Goal: Task Accomplishment & Management: Use online tool/utility

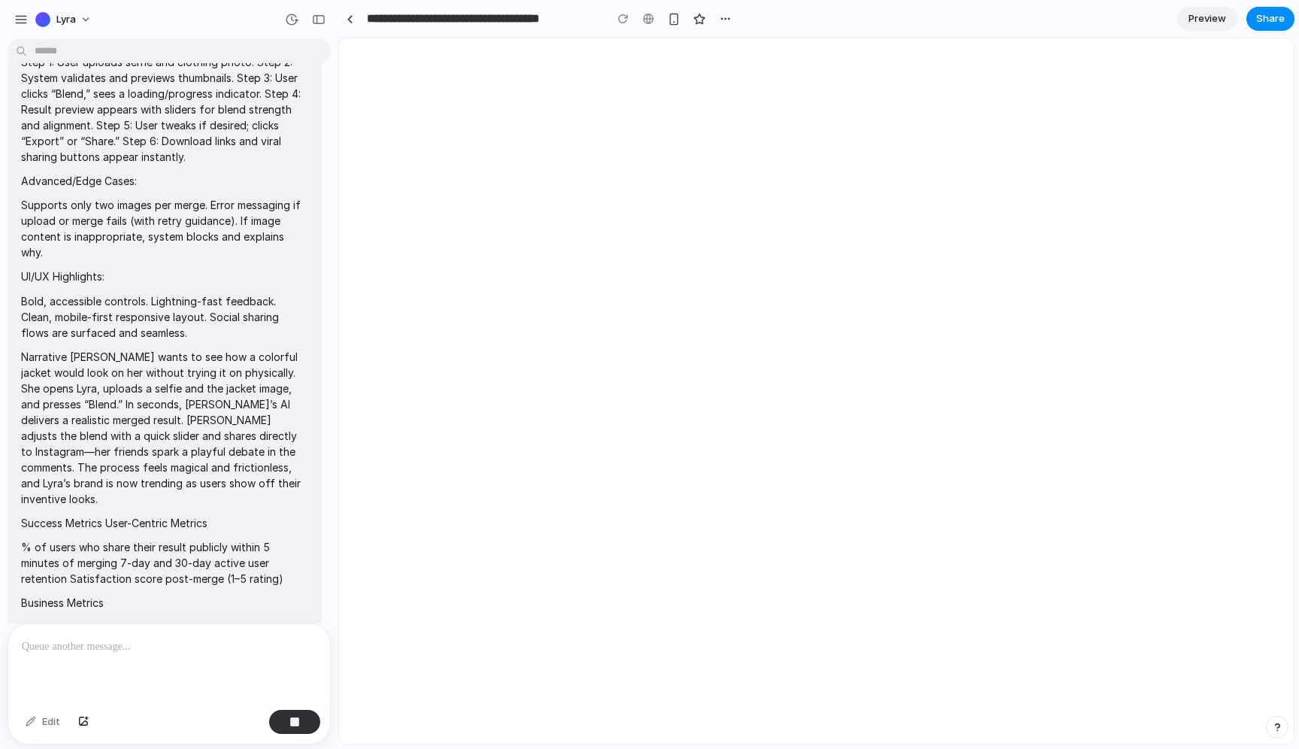
scroll to position [1050, 0]
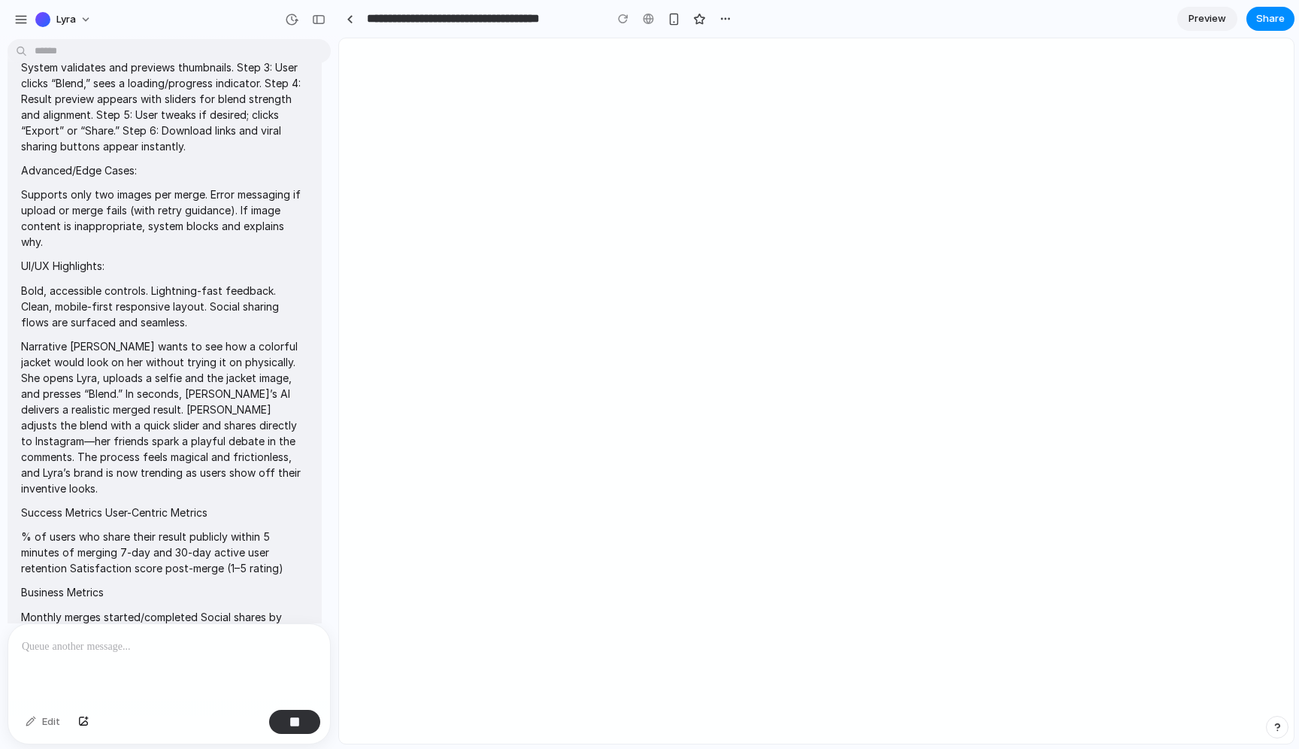
click at [170, 330] on p "Bold, accessible controls. Lightning-fast feedback. Clean, mobile-first respons…" at bounding box center [164, 306] width 287 height 47
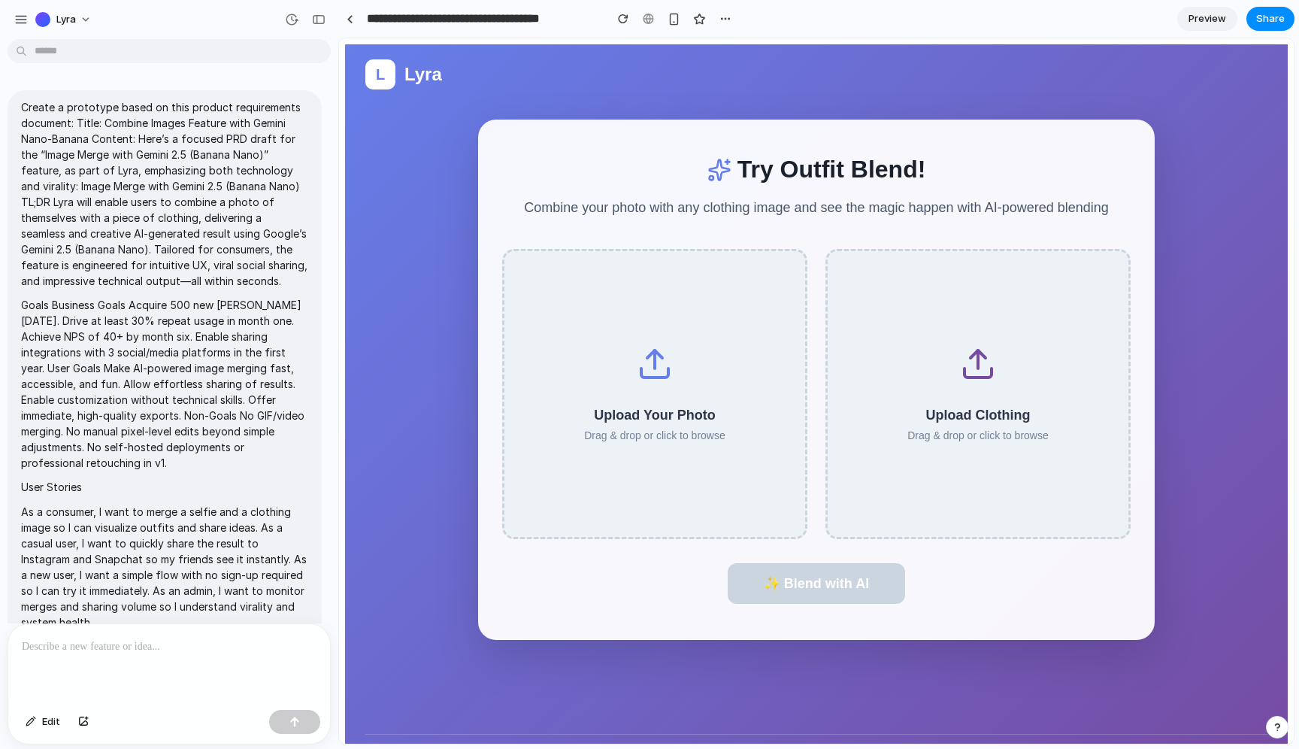
scroll to position [0, 0]
